Goal: Task Accomplishment & Management: Complete application form

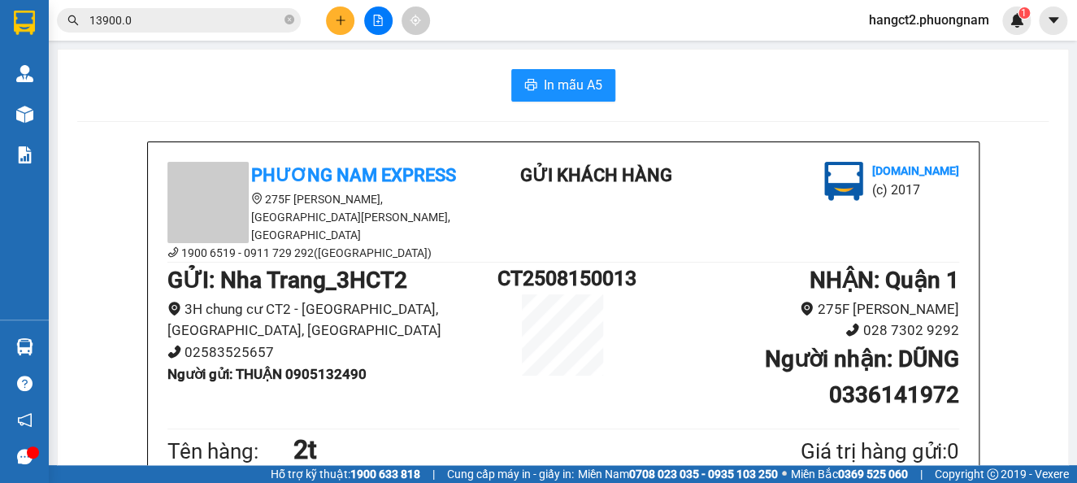
click at [325, 31] on div at bounding box center [378, 20] width 122 height 28
click at [343, 12] on button at bounding box center [340, 20] width 28 height 28
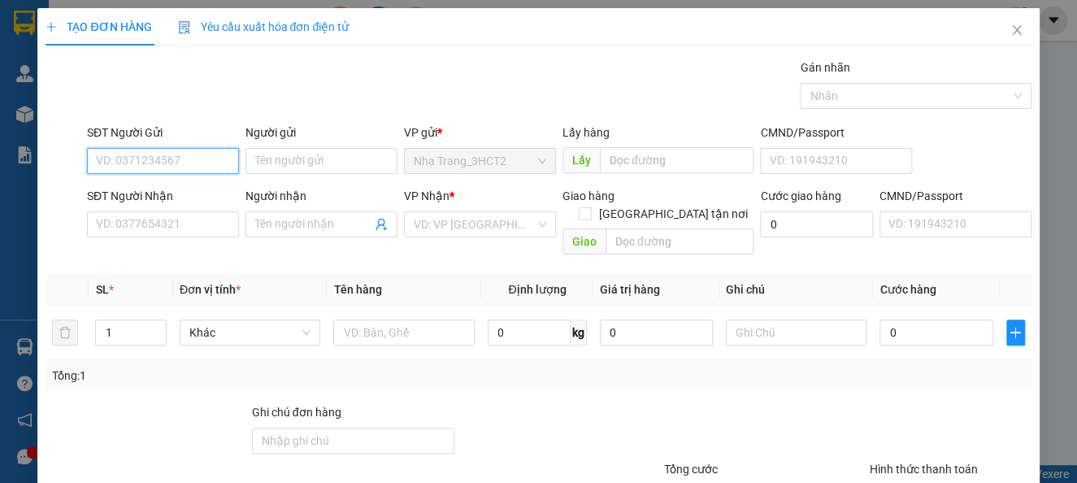
click at [223, 163] on input "SĐT Người Gửi" at bounding box center [163, 161] width 152 height 26
type input "0961048866"
click at [196, 199] on div "0961048866 - LỢI" at bounding box center [161, 193] width 130 height 18
type input "LỢI"
type input "0967050591"
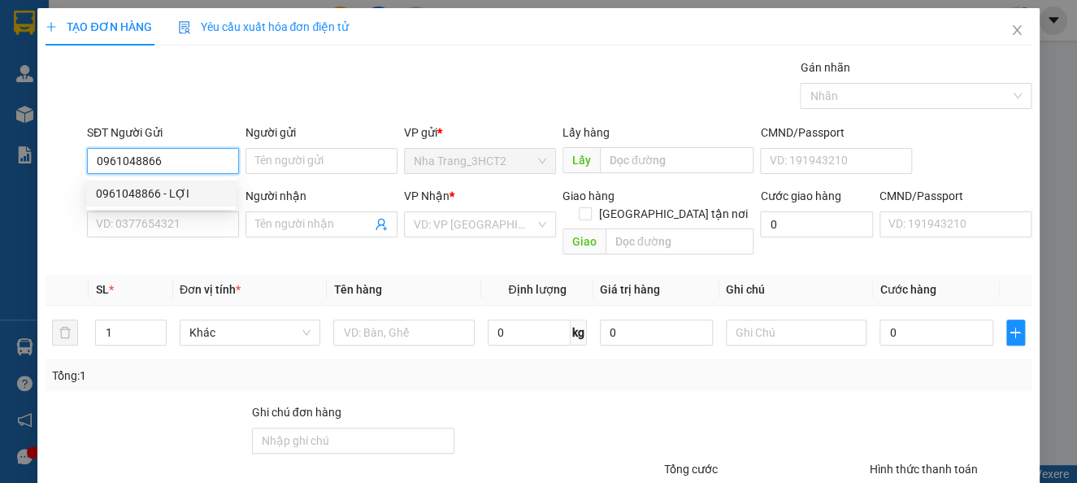
type input "MY"
checkbox input "true"
type input "20N5 KHU DÂN CƯ JAMONA GOLDEN SILK BÙI VĂN BA , PHƯỜNG [GEOGRAPHIC_DATA] , [GEO…"
type input "60.000"
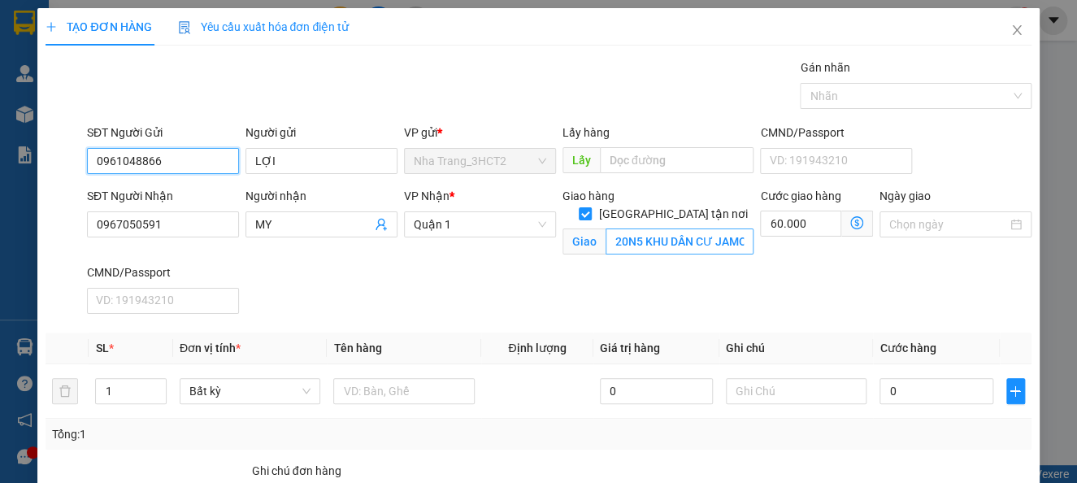
type input "0961048866"
click at [682, 228] on input "20N5 KHU DÂN CƯ JAMONA GOLDEN SILK BÙI VĂN BA , PHƯỜNG [GEOGRAPHIC_DATA] , [GEO…" at bounding box center [679, 241] width 149 height 26
click at [692, 228] on input "20N5 KHU DÂN CƯ JAMONA GOLDEN SILK BÙI VĂN BA , PHƯỜNG [GEOGRAPHIC_DATA] , [GEO…" at bounding box center [679, 241] width 149 height 26
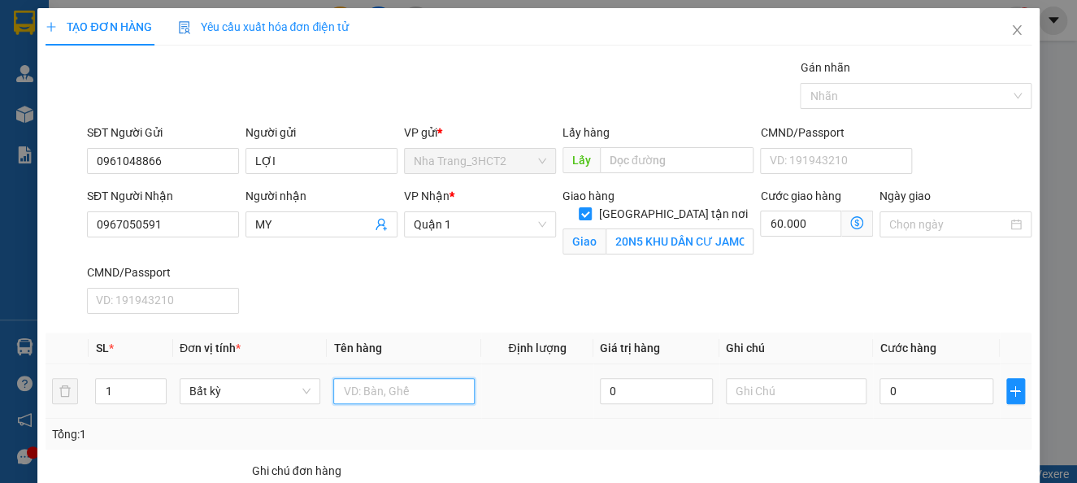
click at [396, 382] on input "text" at bounding box center [403, 391] width 141 height 26
type input "1 cục trắng"
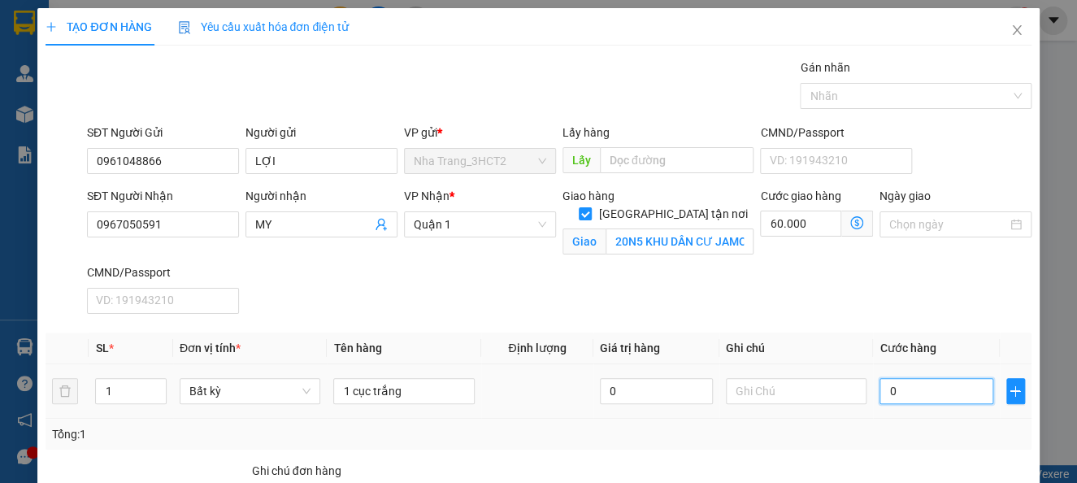
click at [938, 387] on input "0" at bounding box center [935, 391] width 113 height 26
type input "3"
type input "60.003"
type input "30"
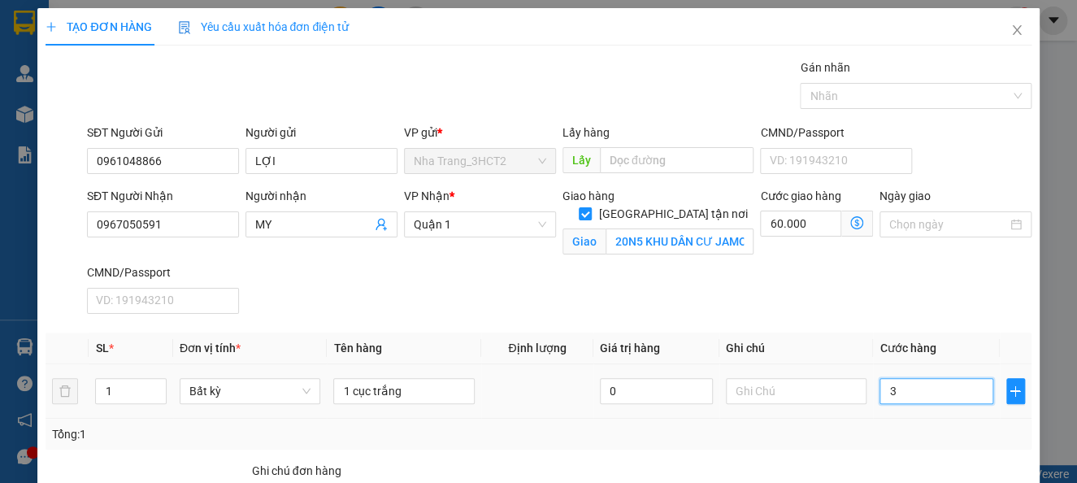
type input "60.030"
type input "300"
type input "60.300"
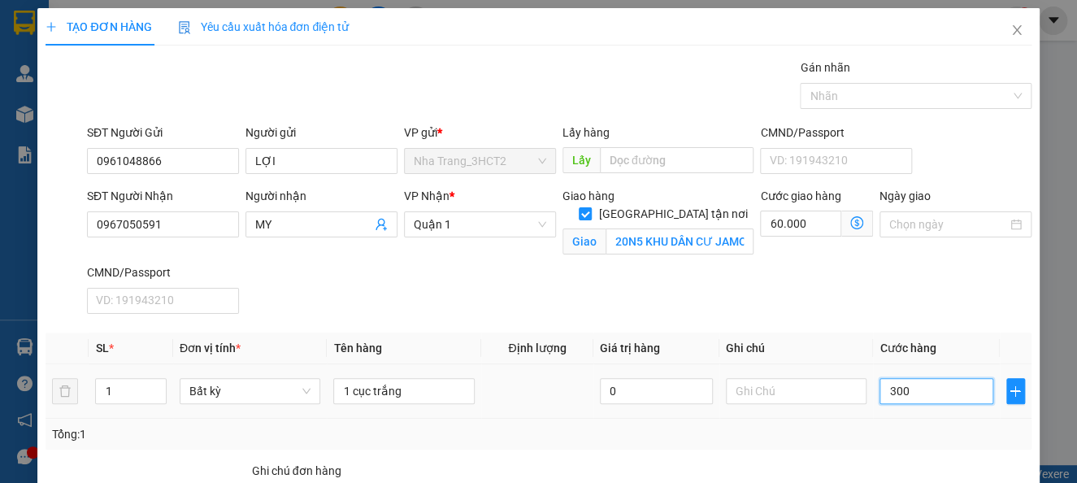
type input "3.000"
type input "63.000"
type input "30.000"
type input "90.000"
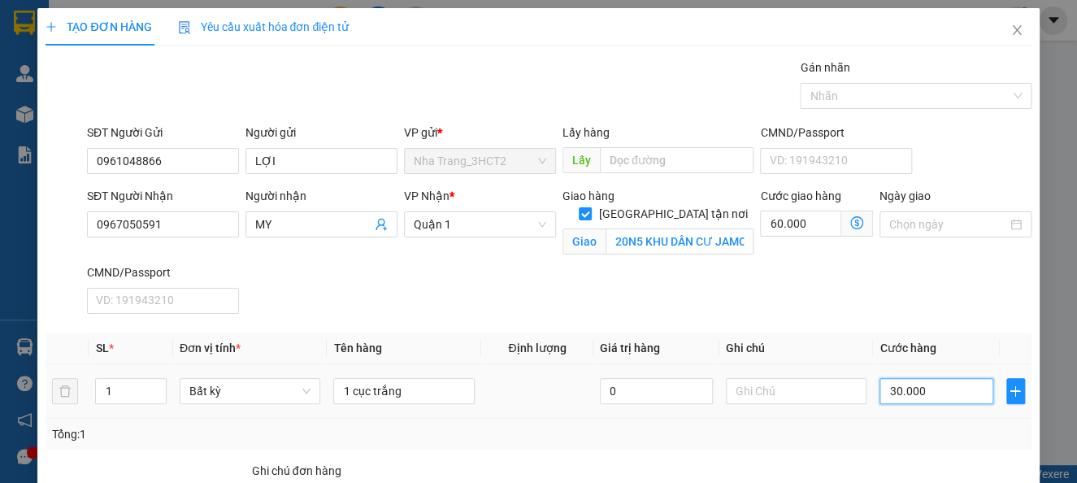
type input "90.000"
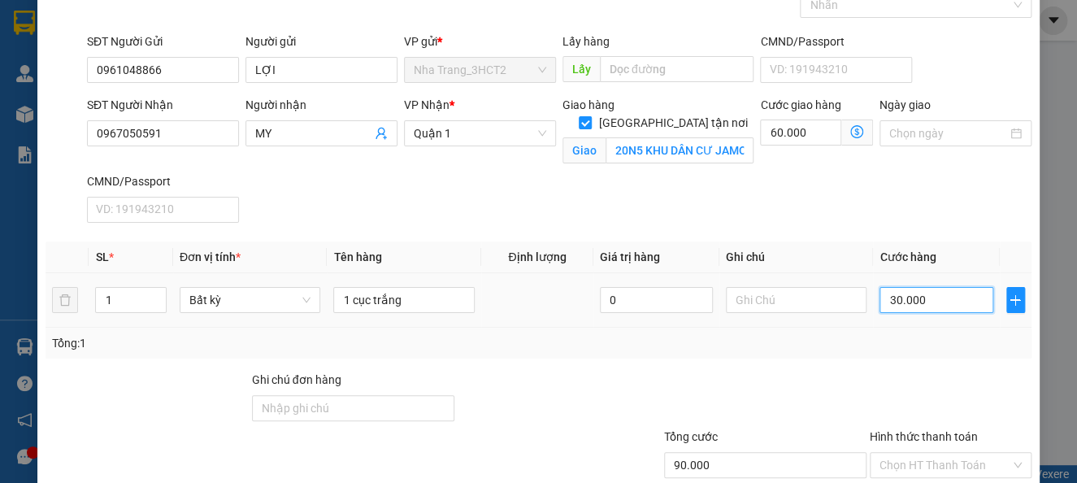
scroll to position [194, 0]
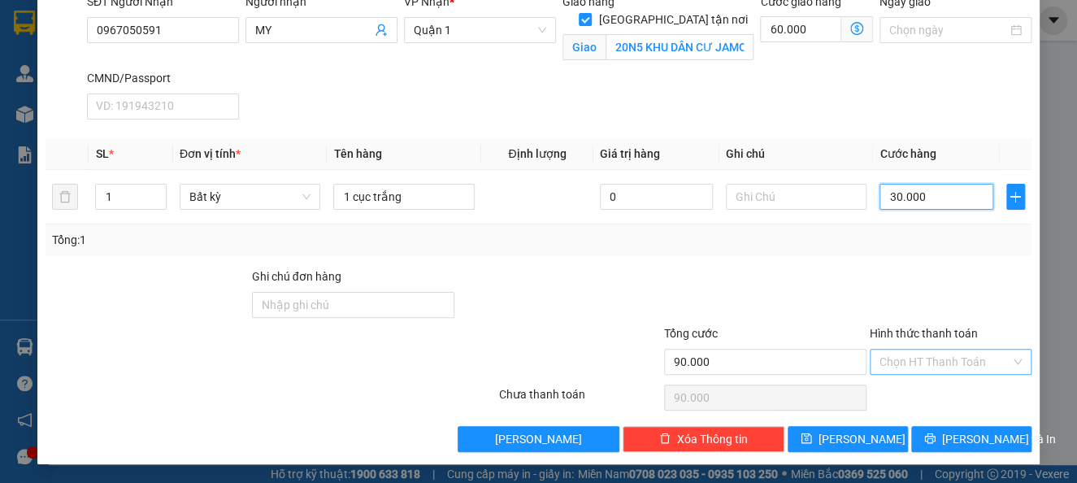
type input "30.000"
click at [951, 358] on input "Hình thức thanh toán" at bounding box center [944, 361] width 131 height 24
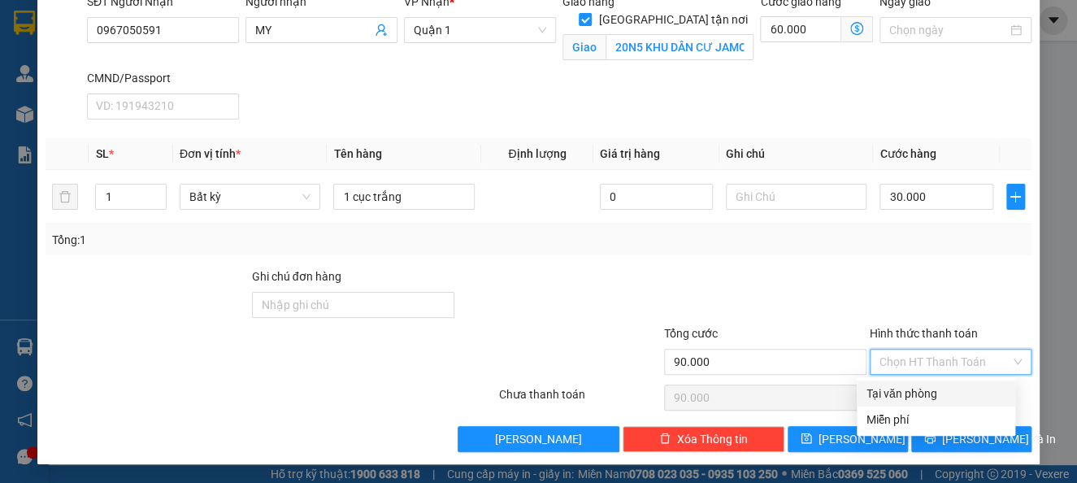
click at [954, 384] on div "Tại văn phòng" at bounding box center [935, 393] width 139 height 18
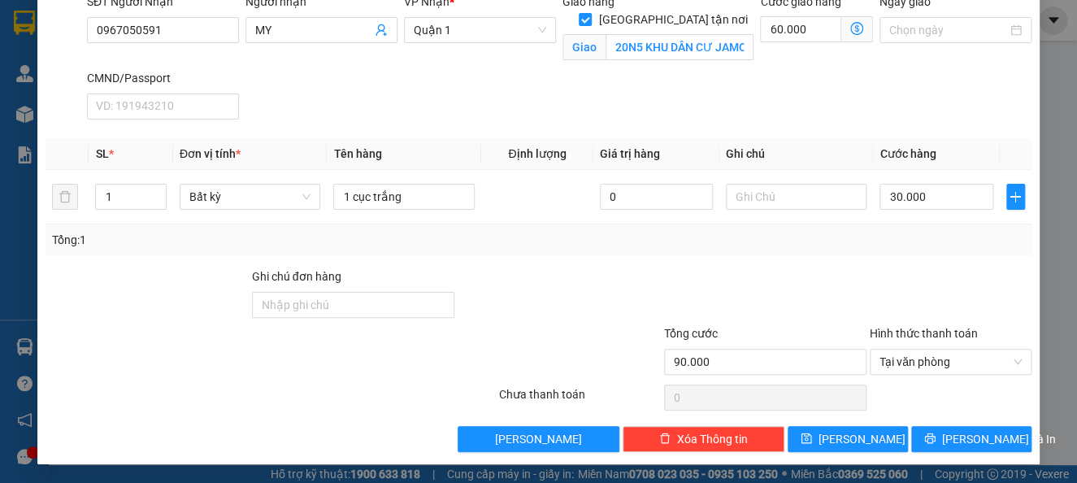
drag, startPoint x: 954, startPoint y: 383, endPoint x: 964, endPoint y: 383, distance: 10.6
click at [963, 383] on div at bounding box center [950, 397] width 165 height 32
click at [976, 339] on div "Hình thức thanh toán" at bounding box center [950, 336] width 162 height 24
click at [985, 358] on span "Tại văn phòng" at bounding box center [950, 361] width 142 height 24
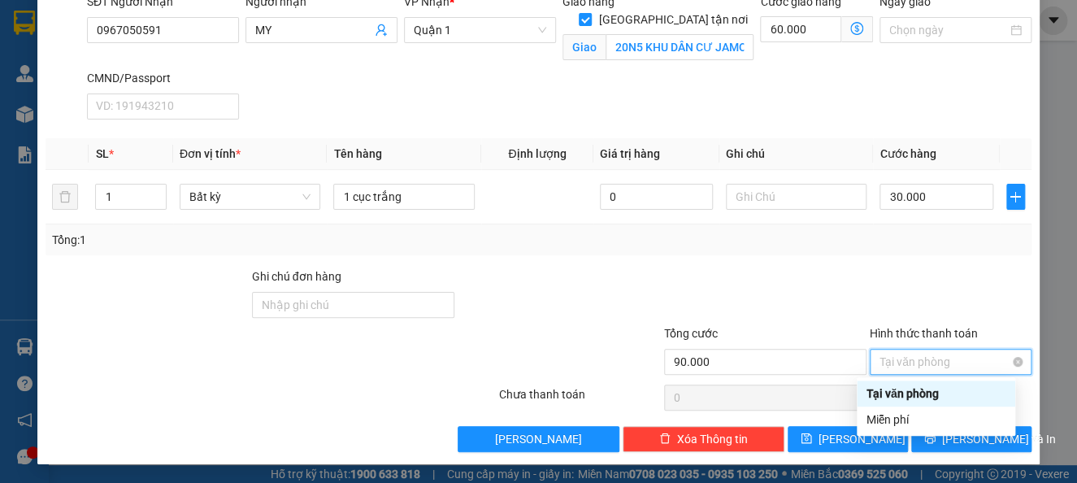
click at [960, 367] on span "Tại văn phòng" at bounding box center [950, 361] width 142 height 24
click at [911, 359] on span "Tại văn phòng" at bounding box center [950, 361] width 142 height 24
click at [732, 281] on div at bounding box center [765, 295] width 206 height 57
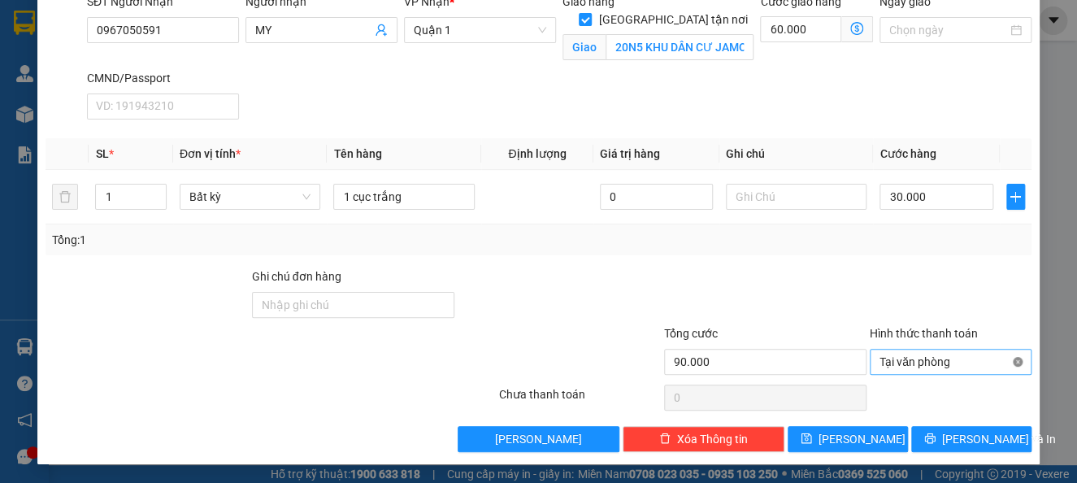
type input "90.000"
click at [952, 436] on span "[PERSON_NAME] và In" at bounding box center [999, 439] width 114 height 18
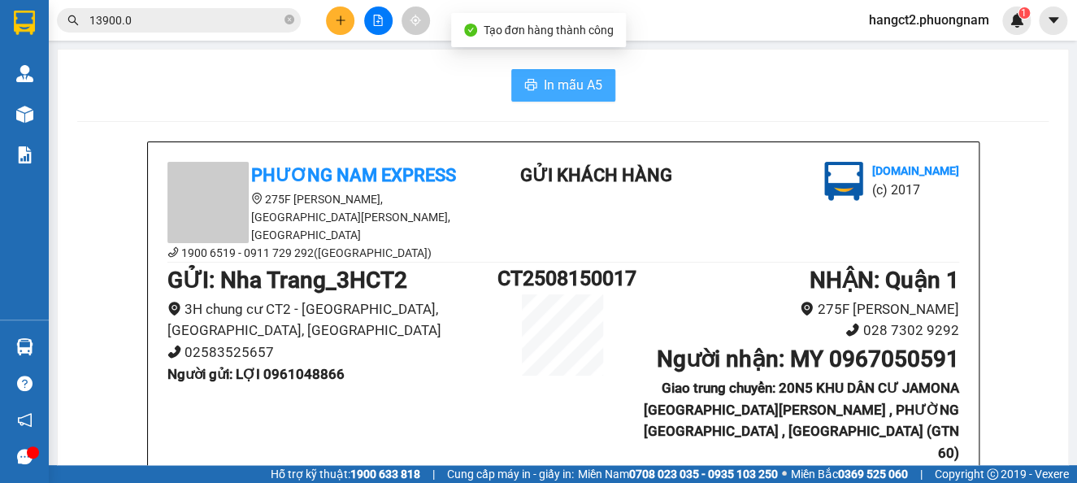
click at [522, 95] on button "In mẫu A5" at bounding box center [563, 85] width 104 height 32
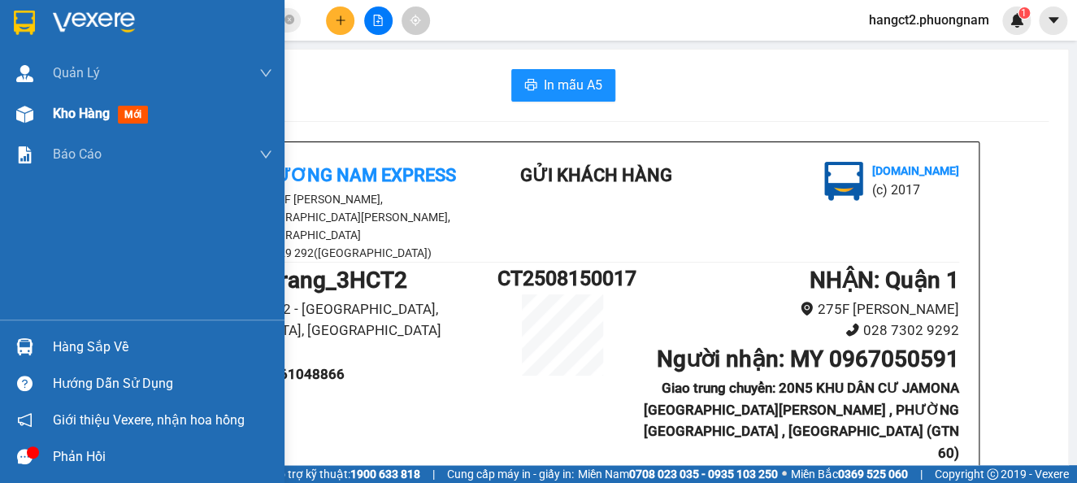
click at [86, 108] on span "Kho hàng" at bounding box center [81, 113] width 57 height 15
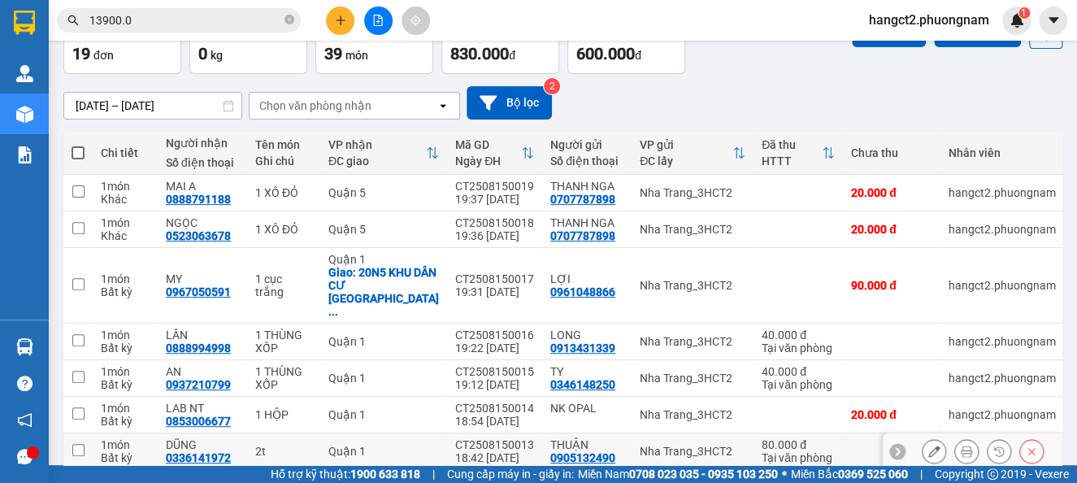
scroll to position [271, 0]
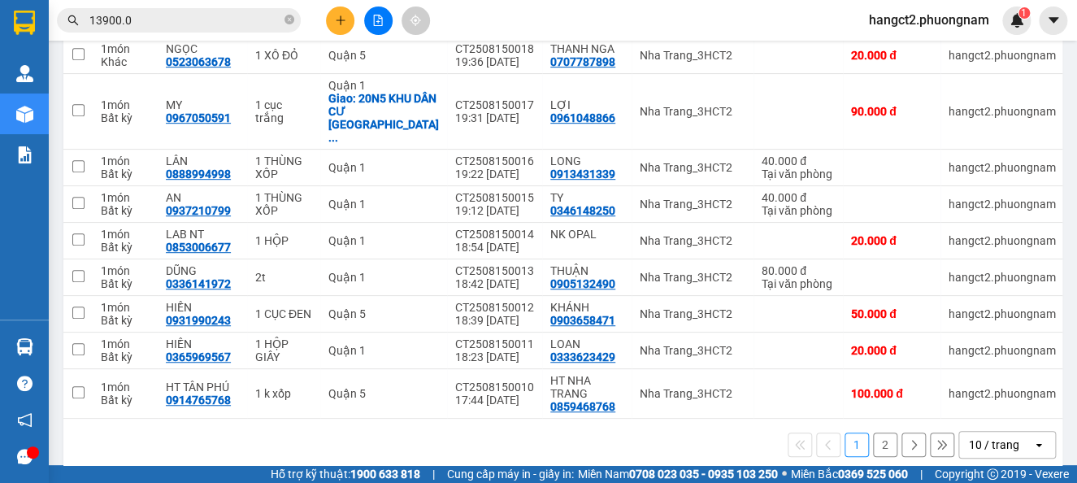
click at [873, 432] on button "2" at bounding box center [885, 444] width 24 height 24
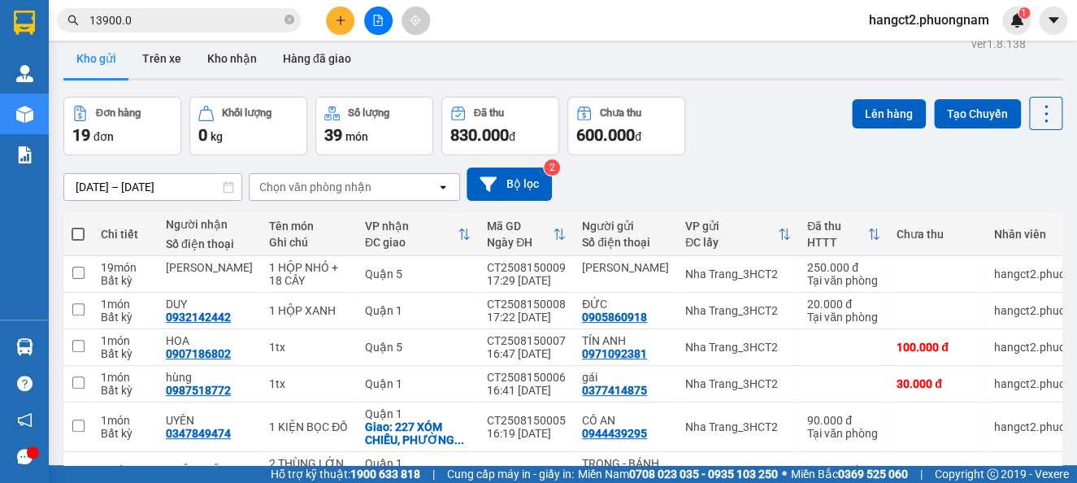
scroll to position [0, 0]
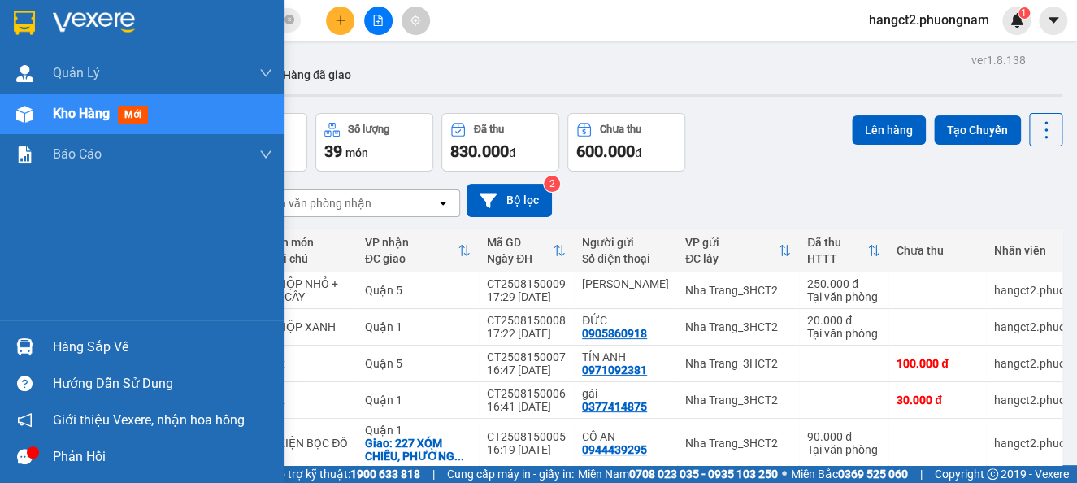
click at [42, 111] on div "Kho hàng mới" at bounding box center [142, 113] width 284 height 41
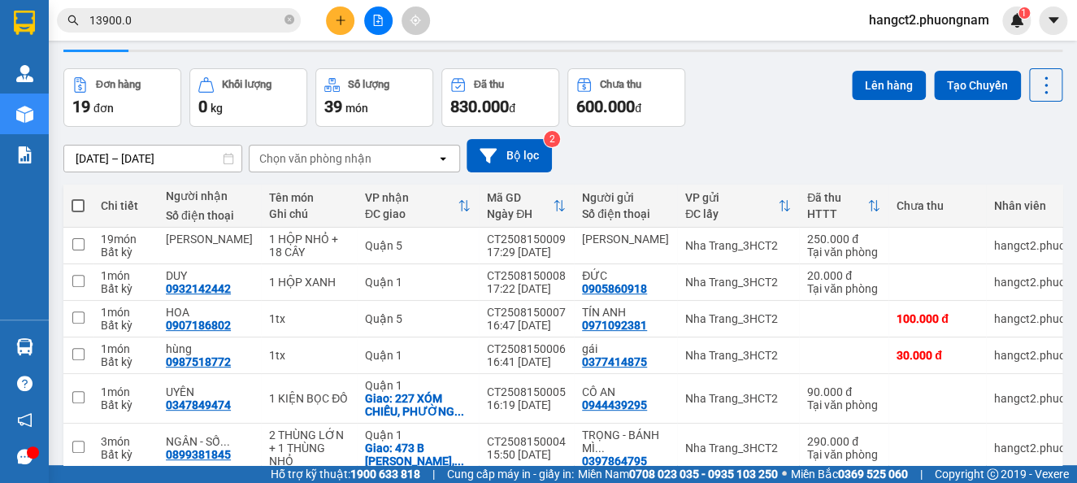
scroll to position [262, 0]
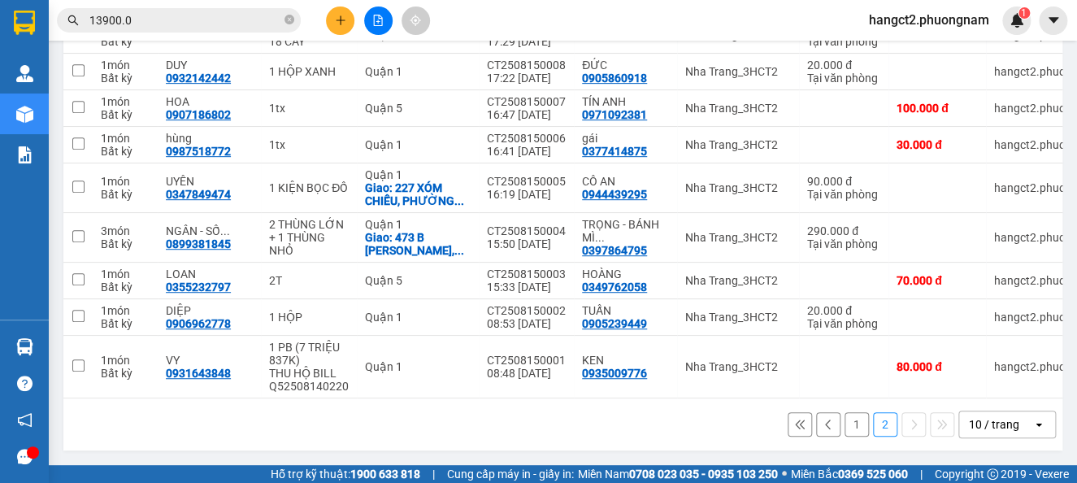
click at [844, 435] on button "1" at bounding box center [856, 424] width 24 height 24
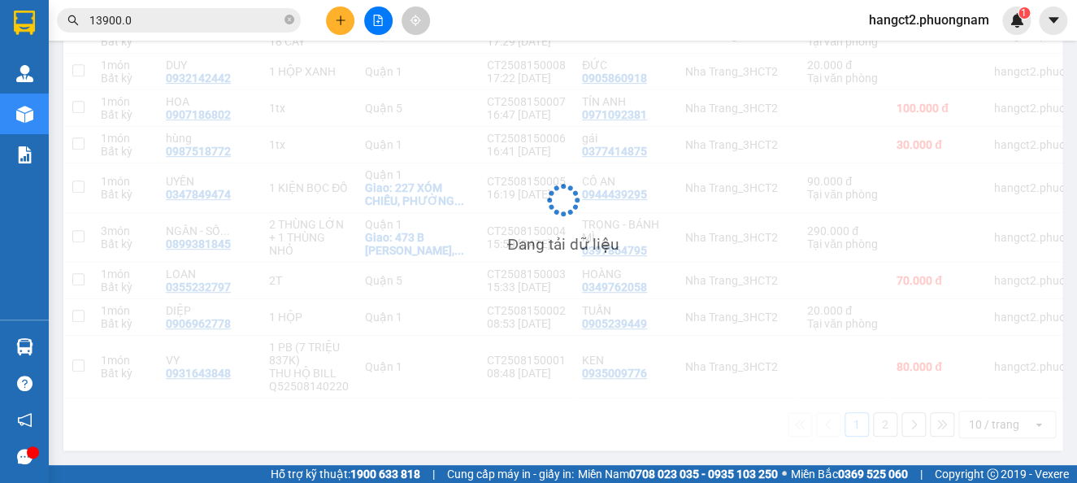
click at [843, 423] on div "Đang tải dữ liệu" at bounding box center [562, 212] width 999 height 476
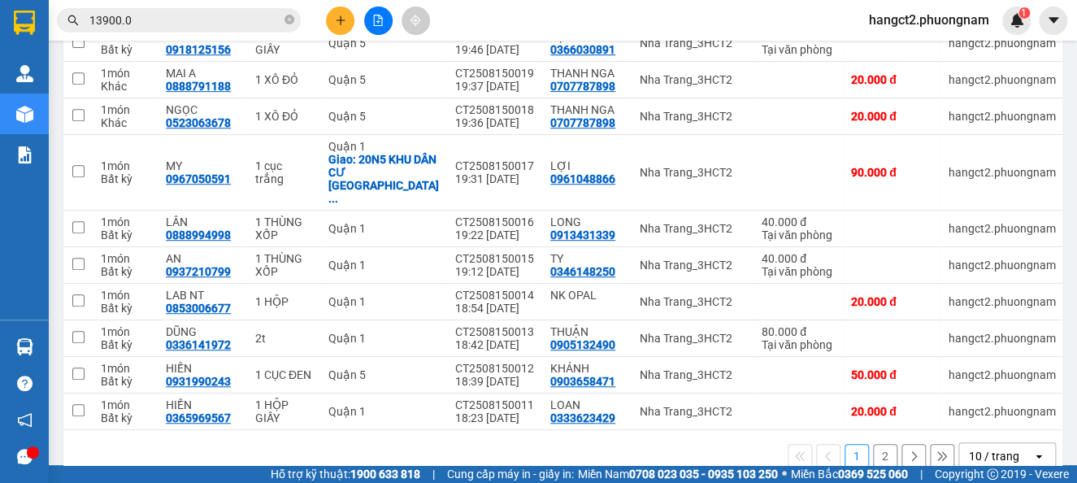
scroll to position [259, 0]
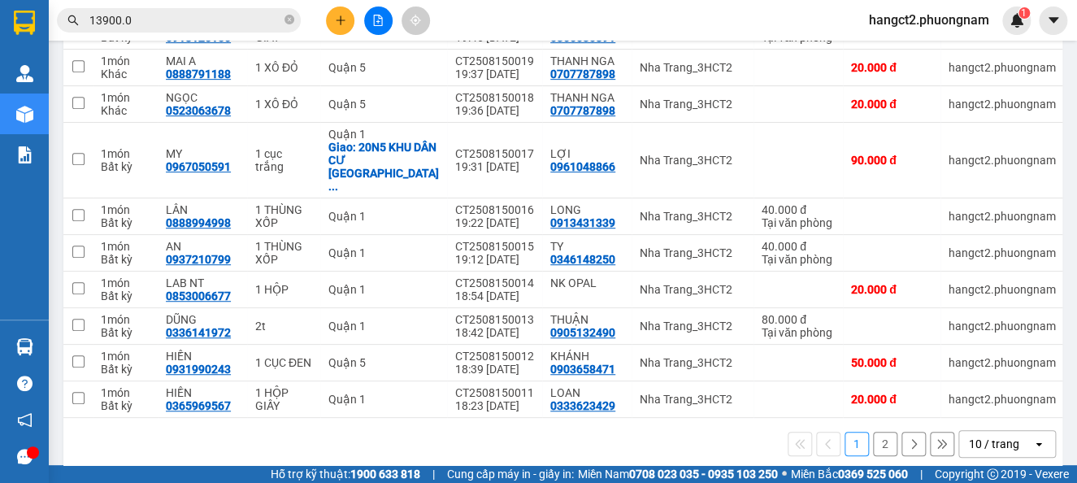
click at [873, 431] on button "2" at bounding box center [885, 443] width 24 height 24
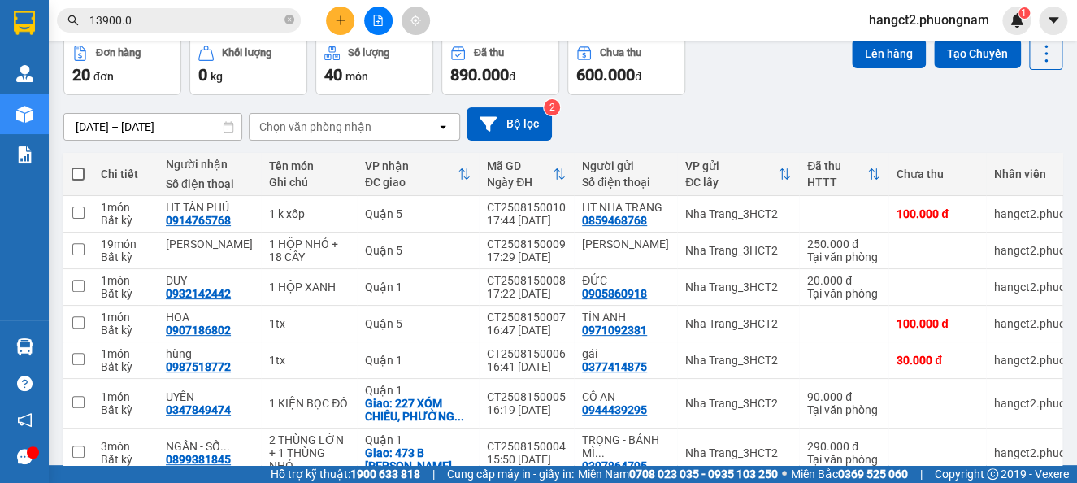
scroll to position [0, 0]
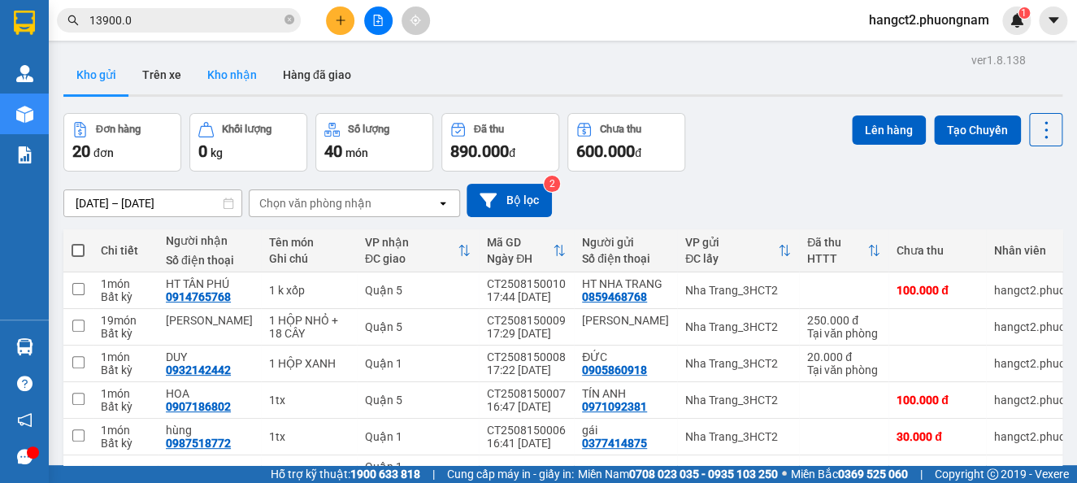
click at [232, 76] on button "Kho nhận" at bounding box center [232, 74] width 76 height 39
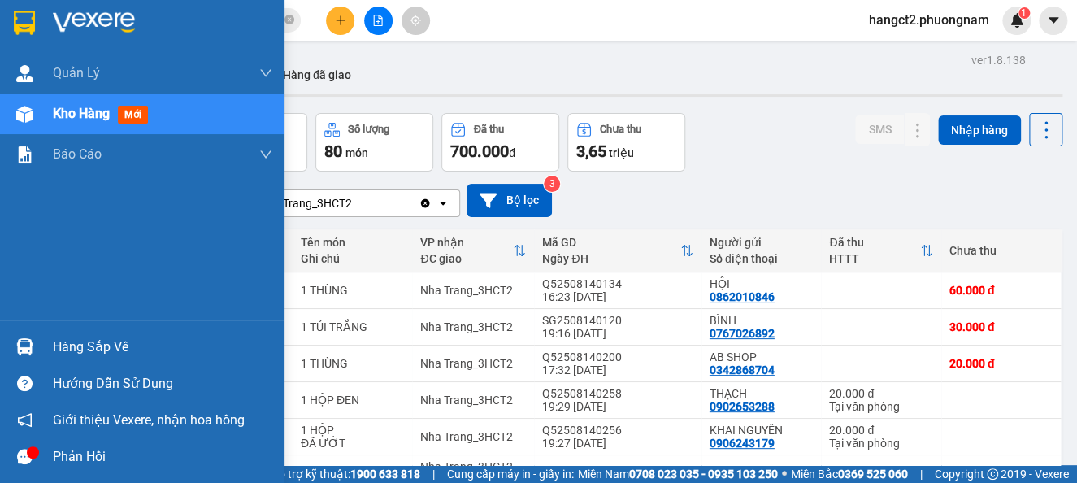
click at [33, 120] on div at bounding box center [25, 114] width 28 height 28
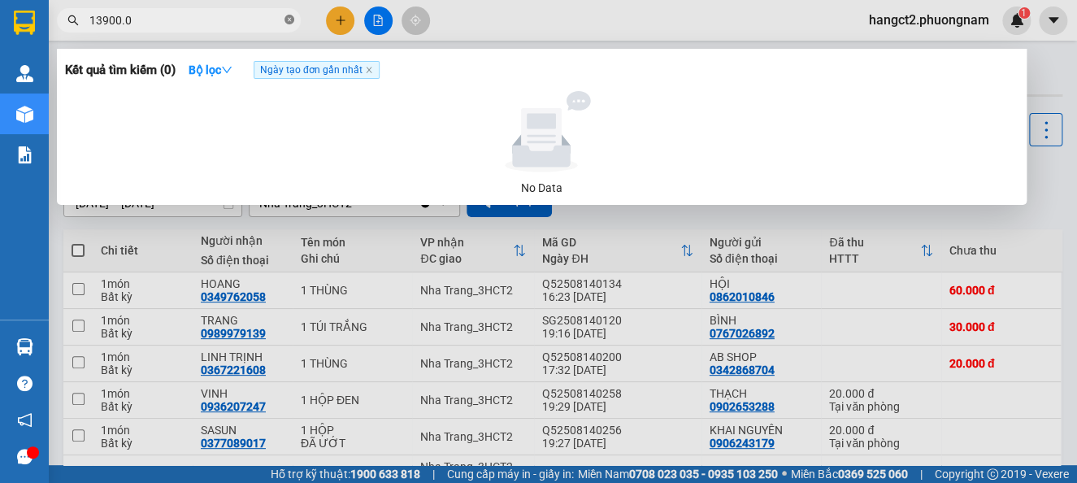
click at [291, 21] on icon "close-circle" at bounding box center [289, 20] width 10 height 10
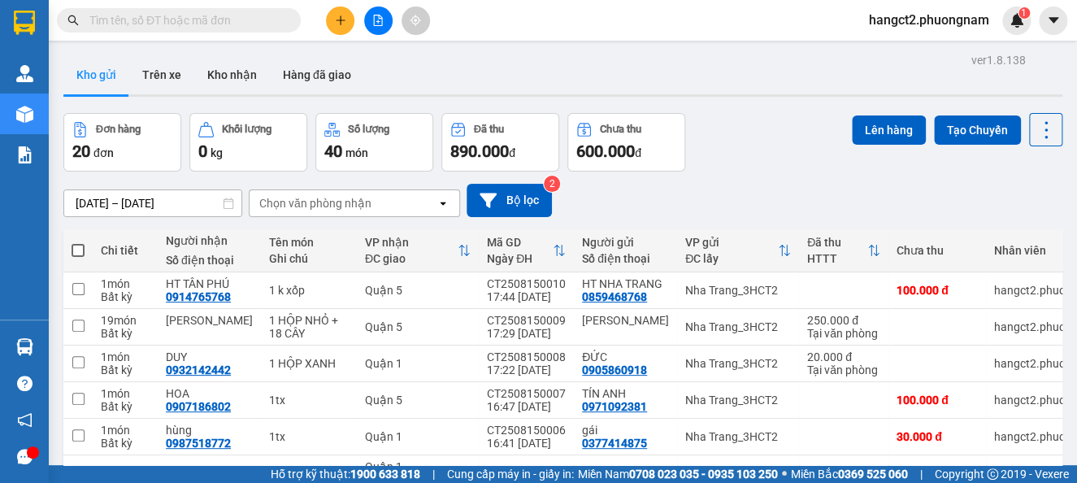
click at [335, 24] on icon "plus" at bounding box center [340, 20] width 11 height 11
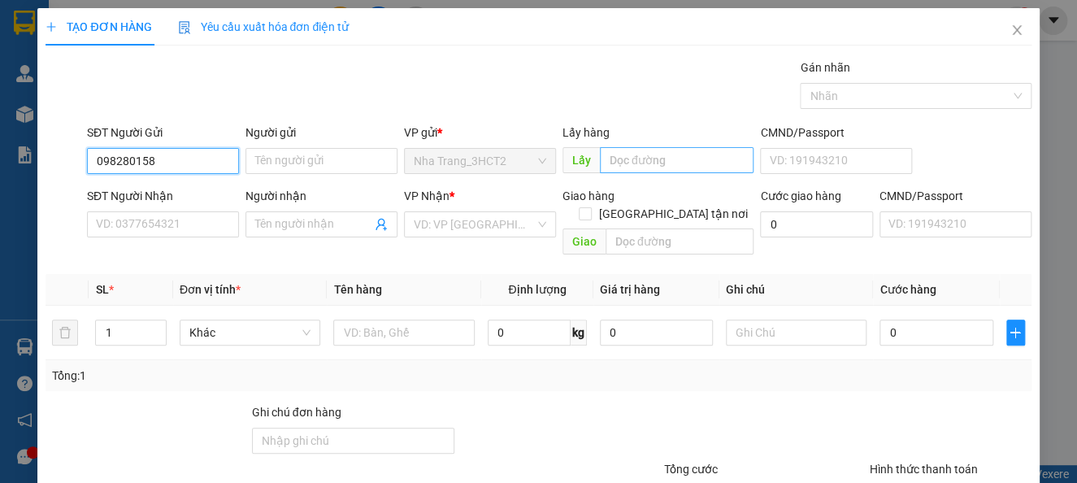
type input "0982801582"
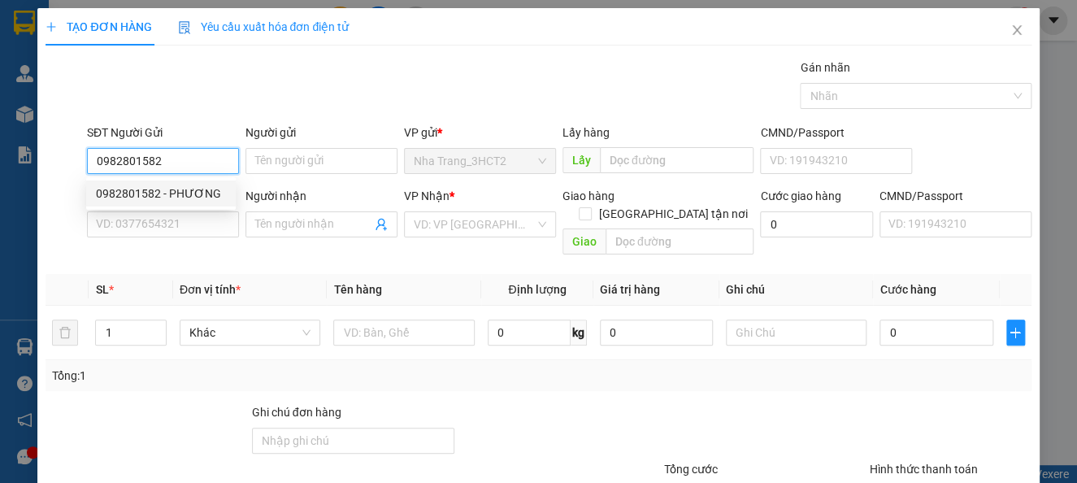
click at [167, 197] on div "0982801582 - PHƯƠNG" at bounding box center [161, 193] width 130 height 18
type input "PHƯƠNG"
type input "0909636293"
type input "HẰNG - MEDILAB"
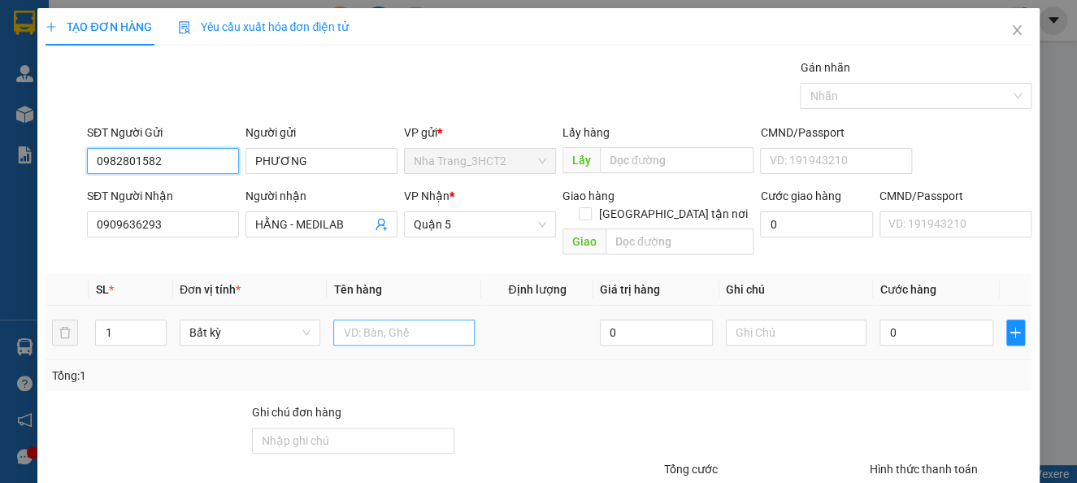
type input "0982801582"
click at [383, 319] on input "text" at bounding box center [403, 332] width 141 height 26
type input "1 TX"
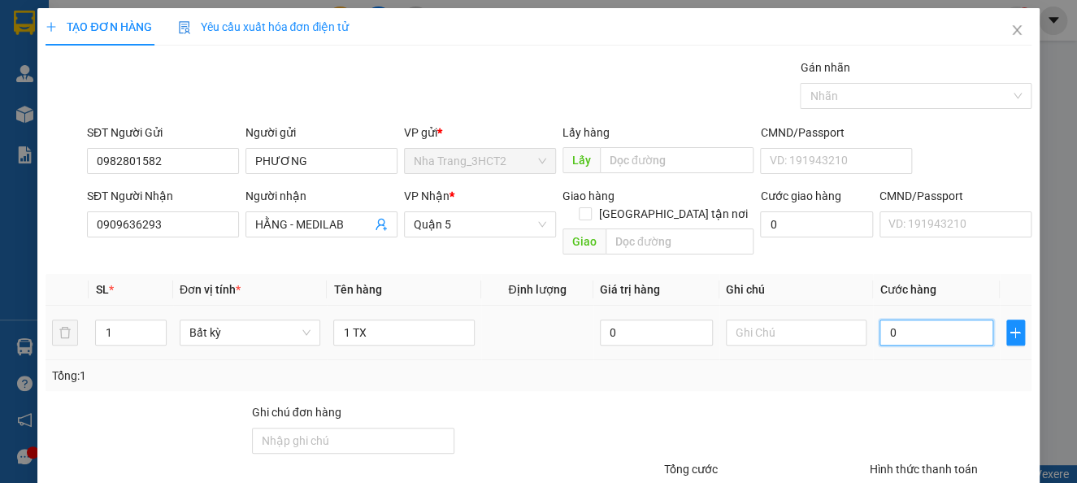
click at [937, 324] on input "0" at bounding box center [935, 332] width 113 height 26
type input "2"
type input "20"
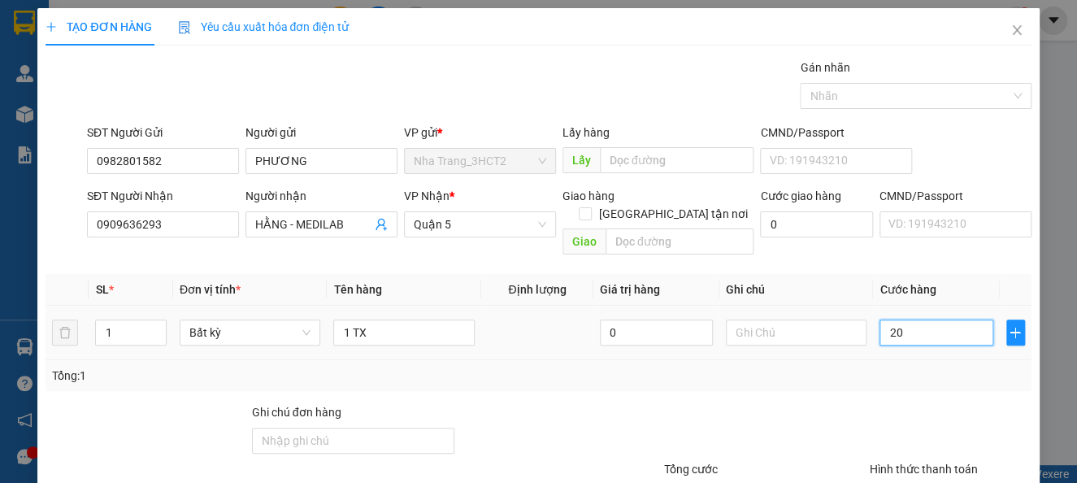
type input "20"
type input "200"
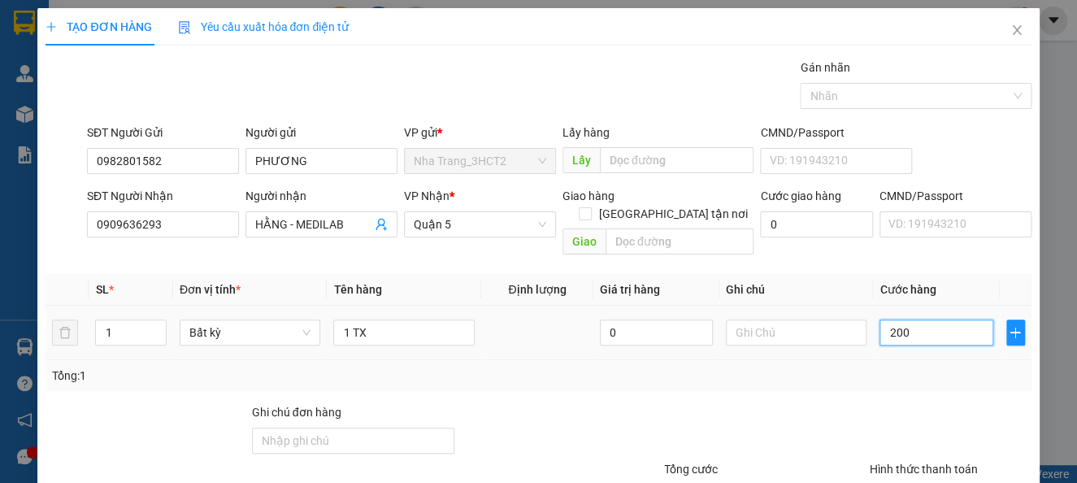
type input "2.000"
type input "20.000"
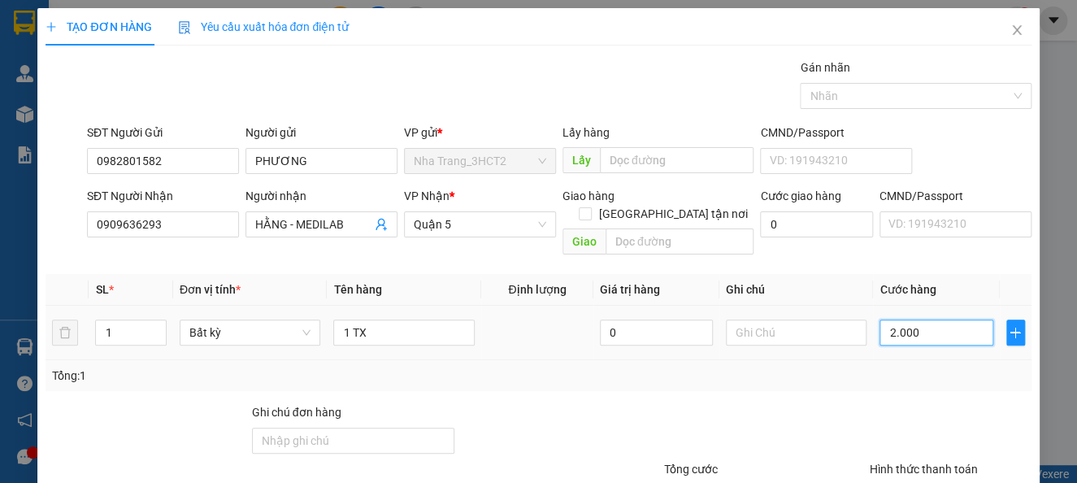
type input "20.000"
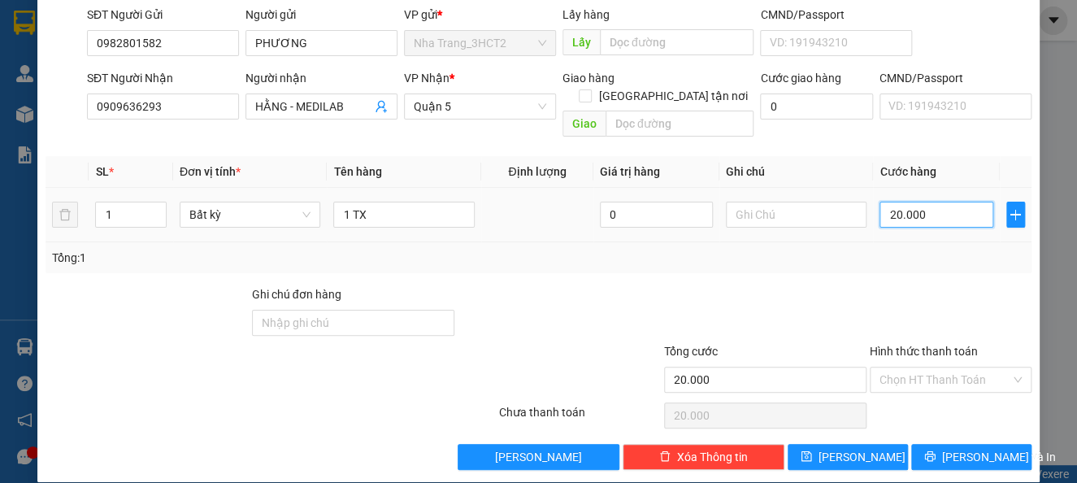
scroll to position [118, 0]
type input "20.000"
click at [944, 368] on input "Hình thức thanh toán" at bounding box center [944, 379] width 131 height 24
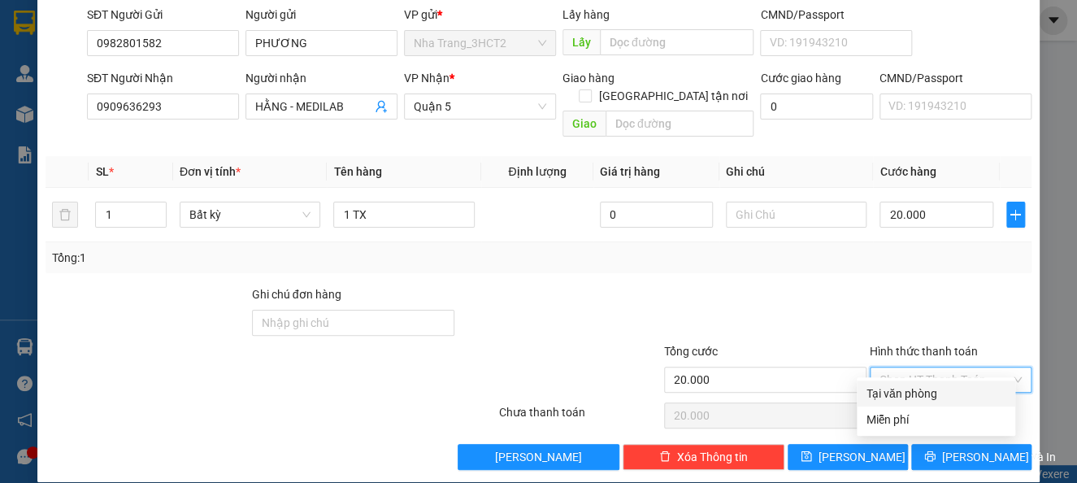
click at [942, 393] on div "Tại văn phòng" at bounding box center [935, 393] width 139 height 18
type input "0"
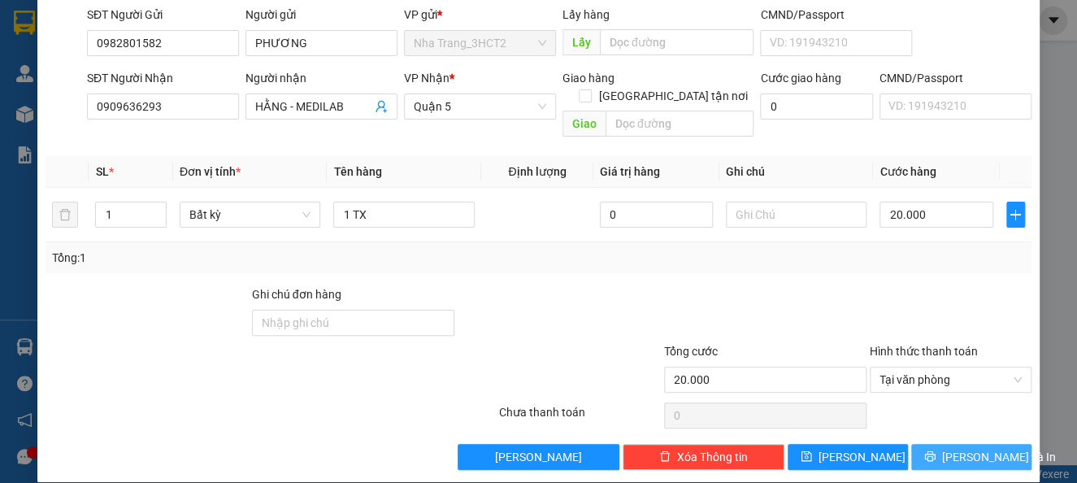
click at [969, 448] on span "[PERSON_NAME] và In" at bounding box center [999, 457] width 114 height 18
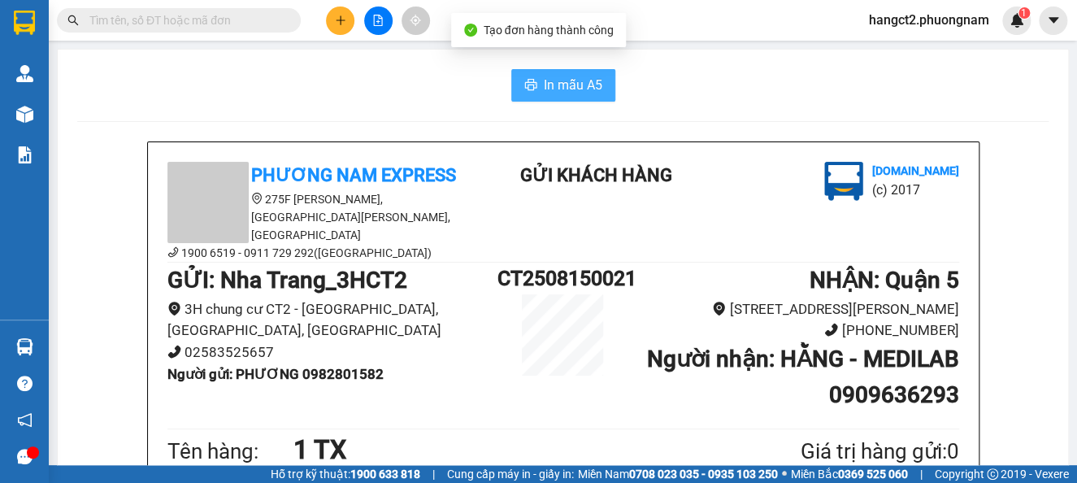
click at [549, 89] on span "In mẫu A5" at bounding box center [573, 85] width 58 height 20
click at [253, 24] on input "text" at bounding box center [185, 20] width 192 height 18
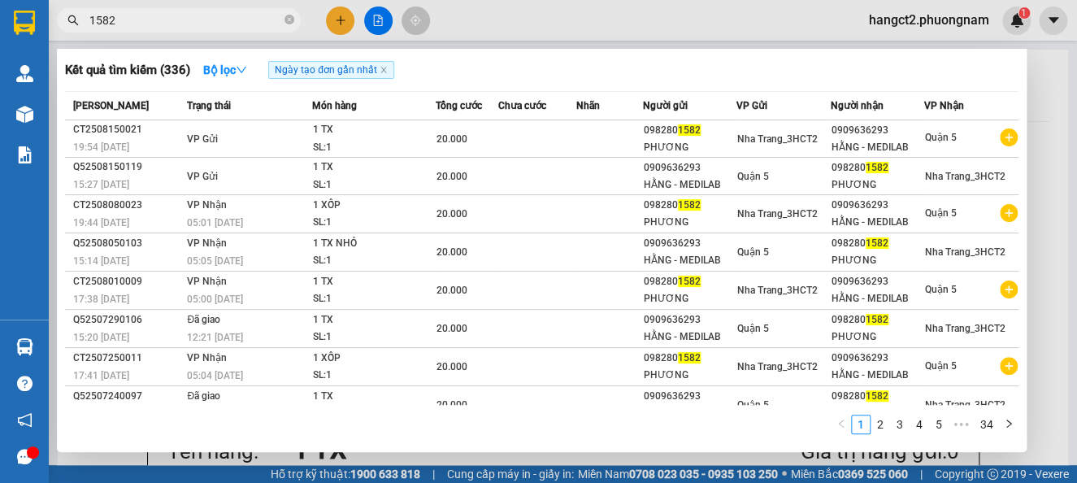
type input "1582"
click at [330, 25] on div at bounding box center [538, 241] width 1077 height 483
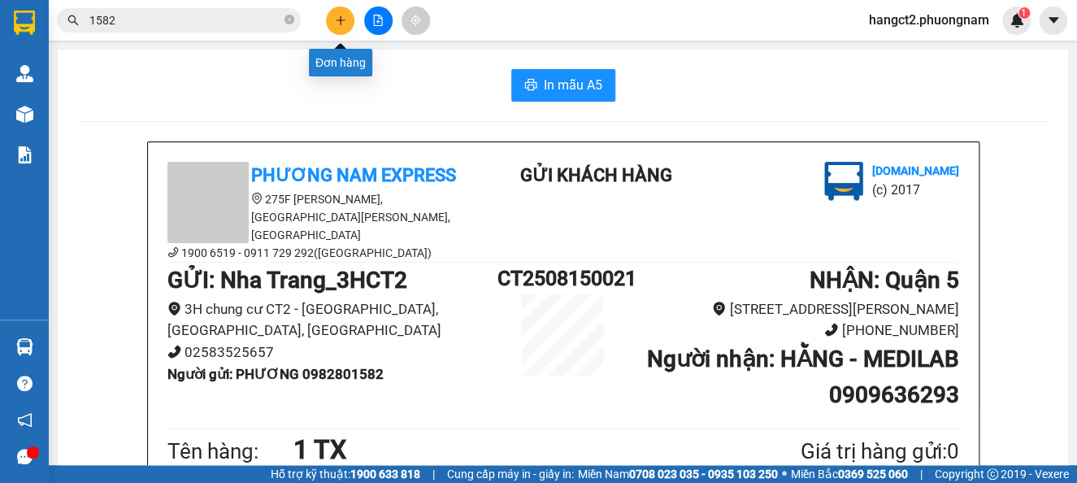
click at [330, 25] on button at bounding box center [340, 20] width 28 height 28
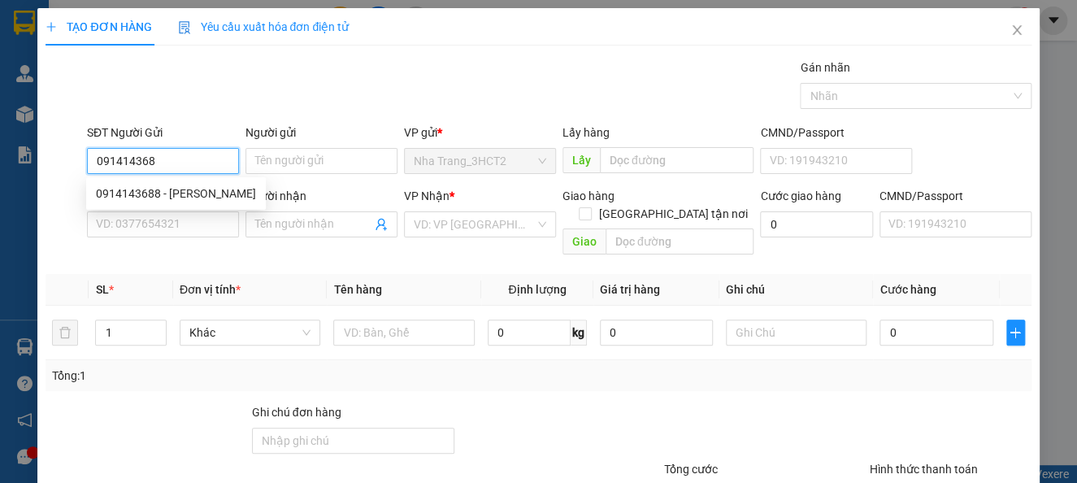
type input "0914143688"
click at [188, 201] on div "0914143688 - MINH TÂM" at bounding box center [176, 193] width 160 height 18
type input "MINH TÂM"
type input "0911490415"
type input "DƯƠNG CAN"
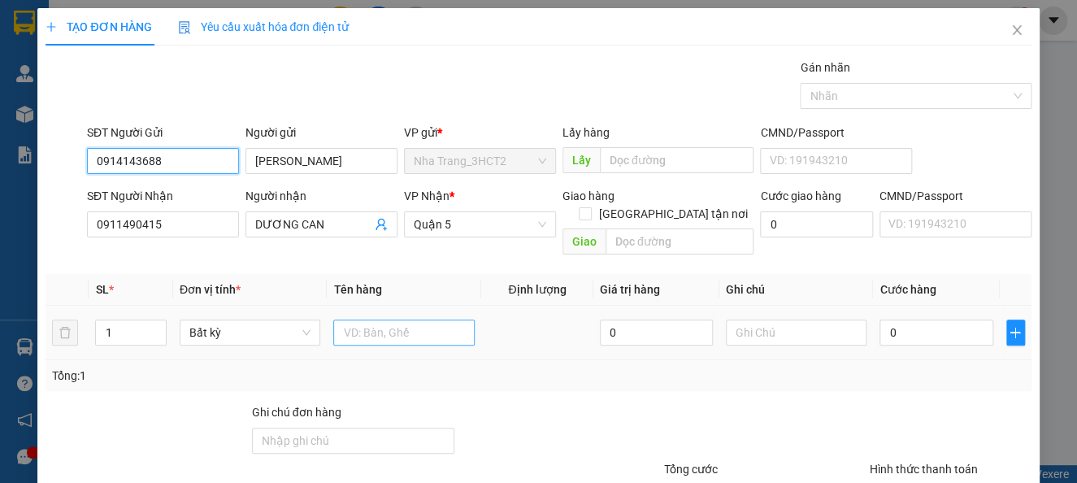
type input "0914143688"
click at [432, 320] on input "text" at bounding box center [403, 332] width 141 height 26
drag, startPoint x: 344, startPoint y: 316, endPoint x: 336, endPoint y: 319, distance: 8.8
click at [336, 319] on input "1 TX" at bounding box center [403, 332] width 141 height 26
type input "2 TX"
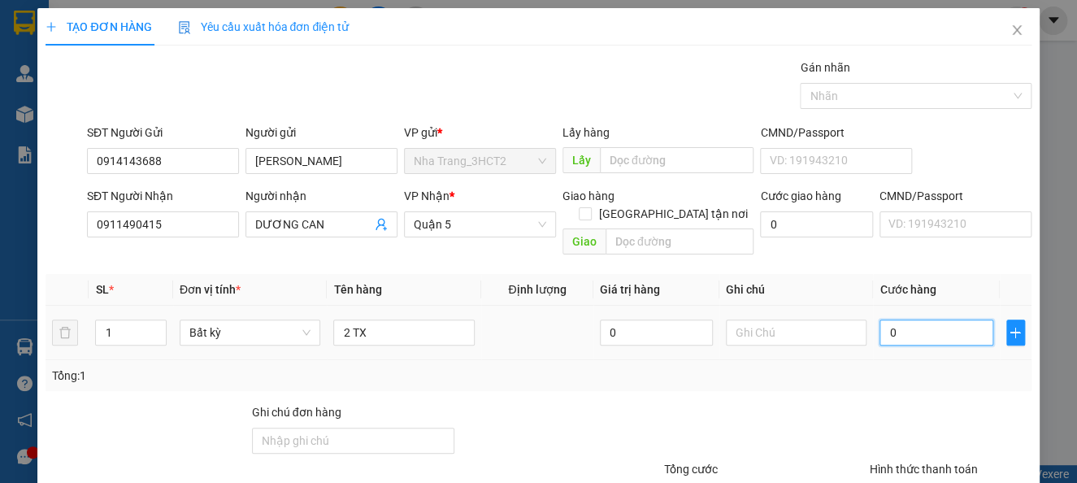
click at [929, 319] on input "0" at bounding box center [935, 332] width 113 height 26
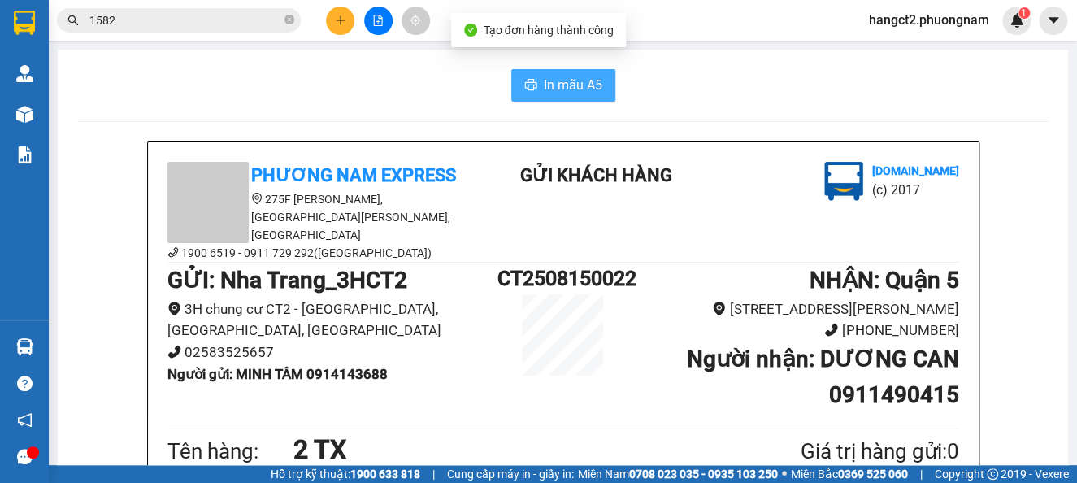
click at [550, 84] on span "In mẫu A5" at bounding box center [573, 85] width 58 height 20
